Goal: Task Accomplishment & Management: Manage account settings

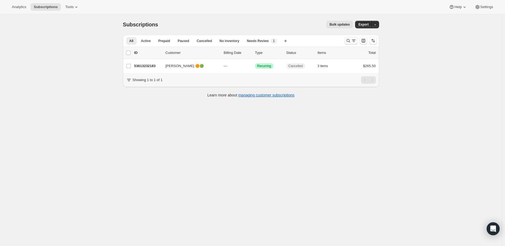
click at [350, 40] on icon "Search and filter results" at bounding box center [348, 40] width 5 height 5
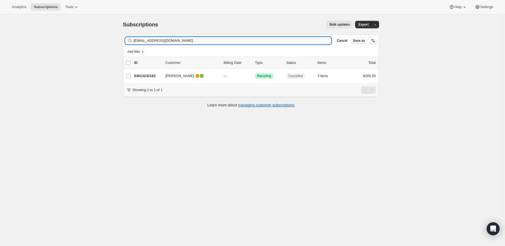
drag, startPoint x: 172, startPoint y: 39, endPoint x: 135, endPoint y: 44, distance: 36.5
click at [135, 44] on input "[EMAIL_ADDRESS][DOMAIN_NAME]" at bounding box center [233, 41] width 198 height 8
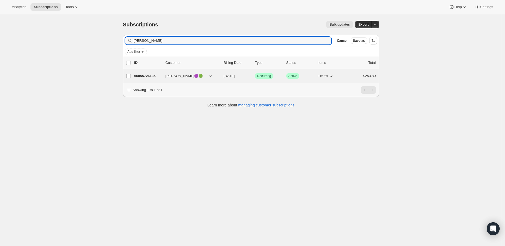
type input "[PERSON_NAME]"
click at [149, 75] on p "56055726135" at bounding box center [147, 75] width 27 height 5
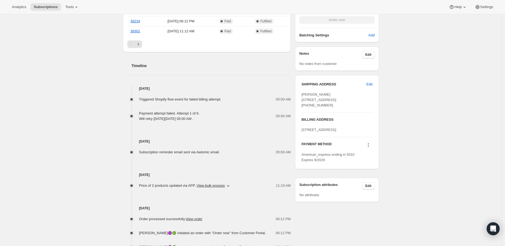
scroll to position [270, 0]
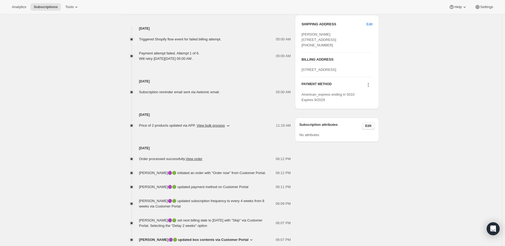
click at [371, 128] on span "Edit" at bounding box center [369, 126] width 6 height 4
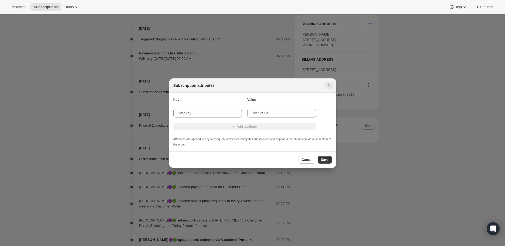
click at [328, 84] on icon "Close" at bounding box center [329, 85] width 2 height 2
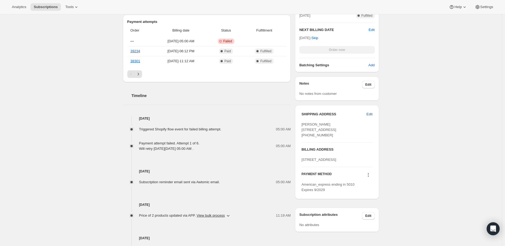
scroll to position [210, 0]
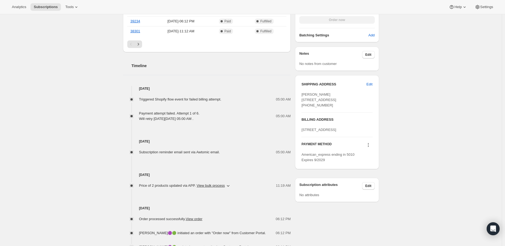
click at [369, 144] on icon at bounding box center [368, 143] width 1 height 1
click at [369, 175] on span "Send link to update card" at bounding box center [370, 177] width 38 height 4
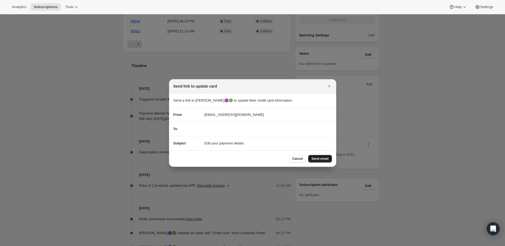
click at [320, 159] on span "Send email" at bounding box center [320, 159] width 17 height 4
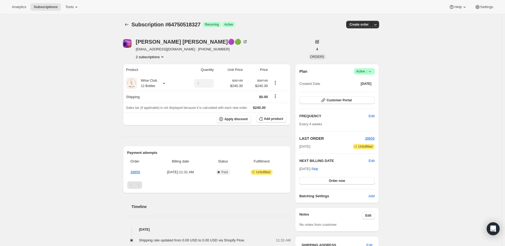
click at [153, 58] on button "2 subscriptions" at bounding box center [150, 56] width 29 height 5
click at [149, 65] on span "56055726135" at bounding box center [145, 67] width 22 height 4
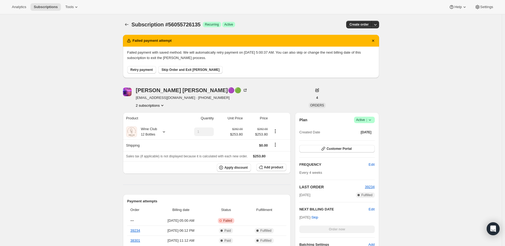
click at [373, 119] on icon at bounding box center [369, 119] width 5 height 5
click at [368, 128] on span "Pause subscription" at bounding box center [366, 130] width 30 height 5
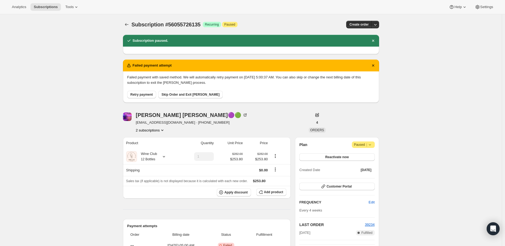
click at [143, 129] on button "2 subscriptions" at bounding box center [150, 130] width 29 height 5
click at [145, 148] on span "64750518327" at bounding box center [145, 149] width 22 height 4
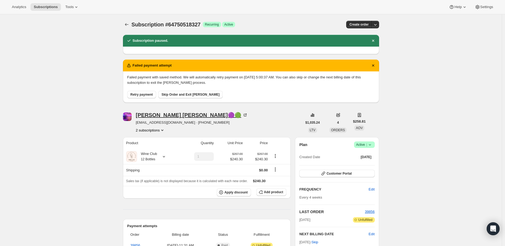
click at [243, 114] on icon at bounding box center [245, 114] width 5 height 5
